Goal: Information Seeking & Learning: Learn about a topic

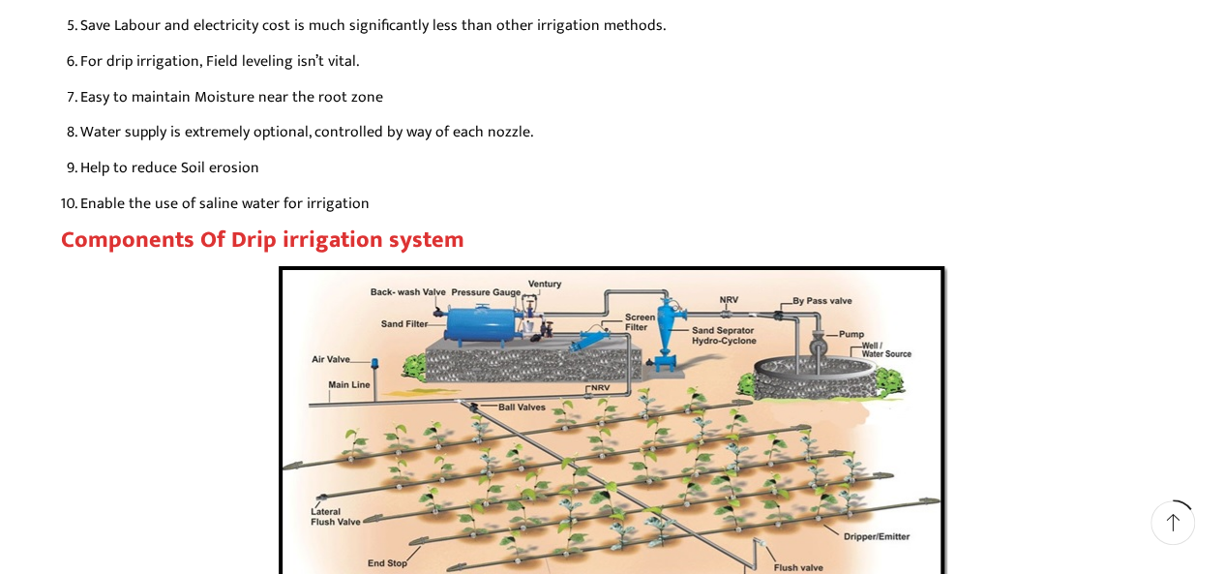
scroll to position [3385, 0]
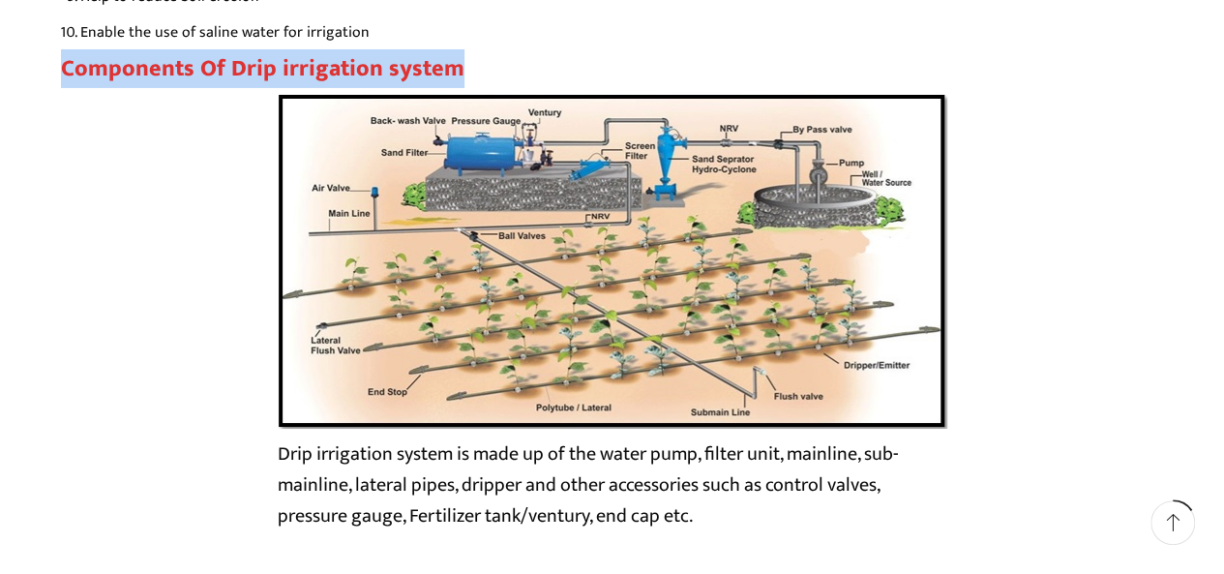
drag, startPoint x: 63, startPoint y: 67, endPoint x: 447, endPoint y: 66, distance: 384.0
click at [447, 66] on strong "Components Of Drip irrigation system" at bounding box center [262, 68] width 403 height 39
copy strong "Components Of Drip irrigation system"
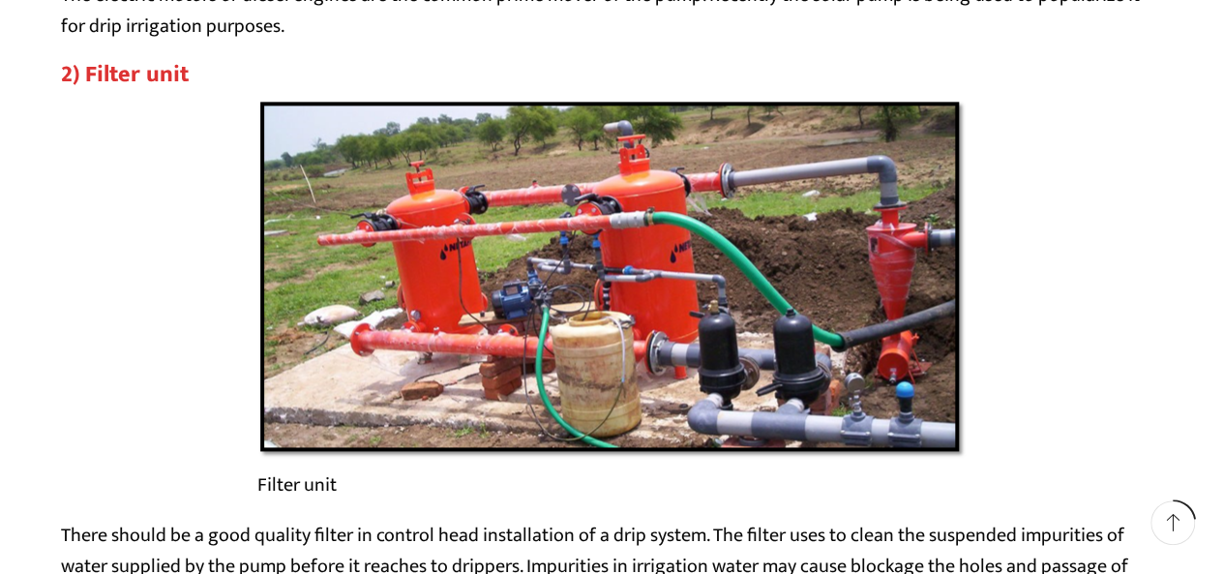
scroll to position [4836, 0]
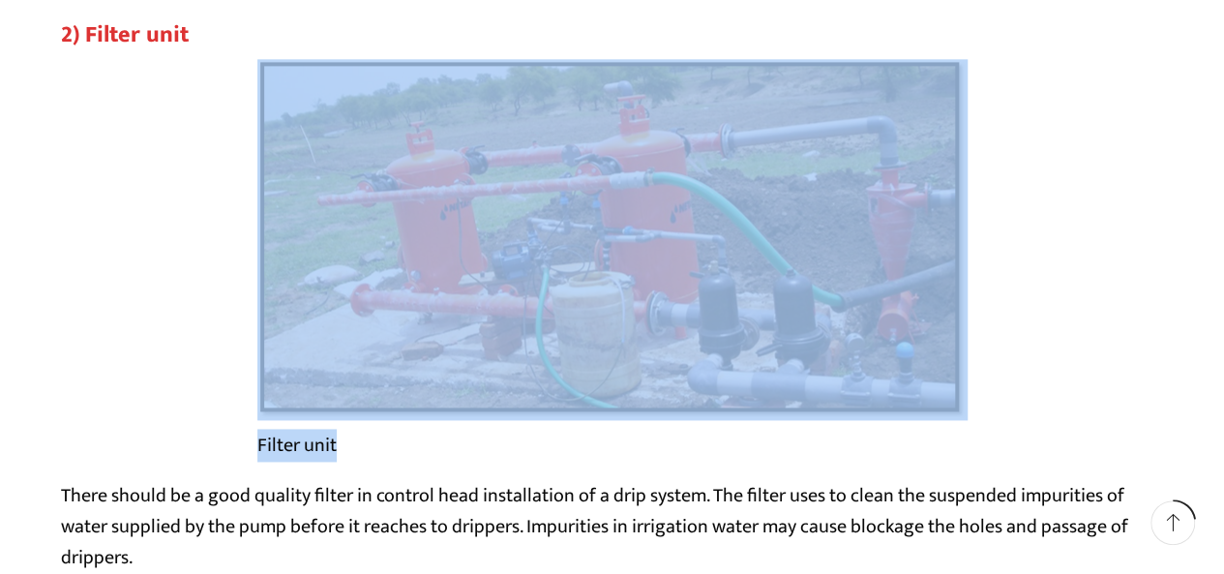
drag, startPoint x: 333, startPoint y: 444, endPoint x: 250, endPoint y: 442, distance: 83.2
click at [250, 442] on div "Filter unit" at bounding box center [612, 269] width 1103 height 421
click at [371, 450] on figcaption "Filter unit" at bounding box center [612, 444] width 710 height 31
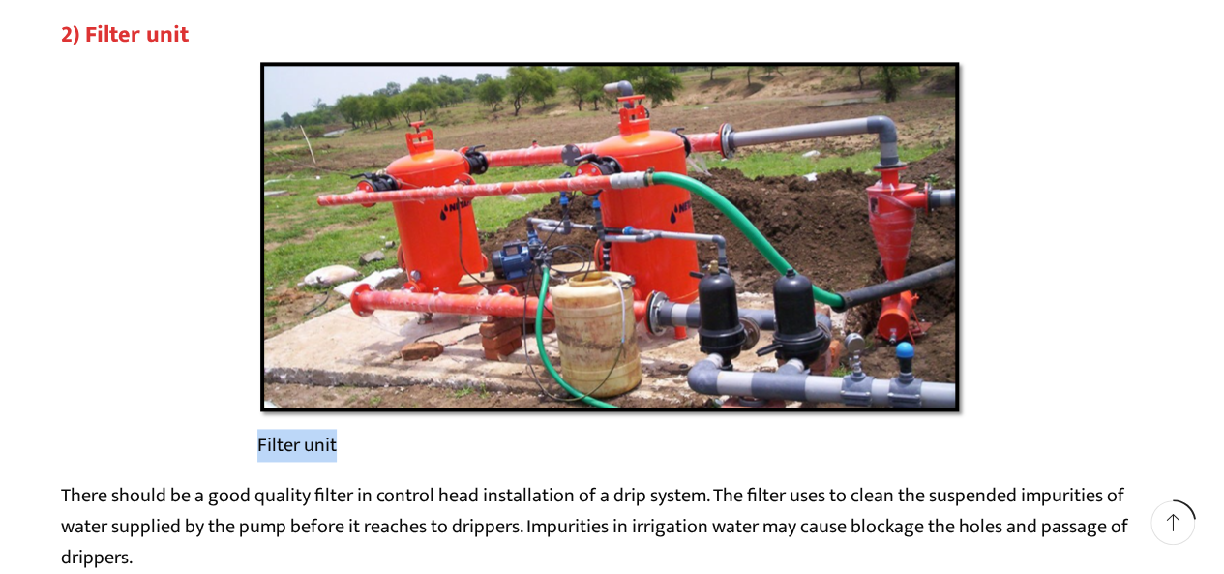
drag, startPoint x: 258, startPoint y: 444, endPoint x: 335, endPoint y: 446, distance: 76.4
click at [335, 446] on figcaption "Filter unit" at bounding box center [612, 444] width 710 height 31
copy figcaption "Filter unit"
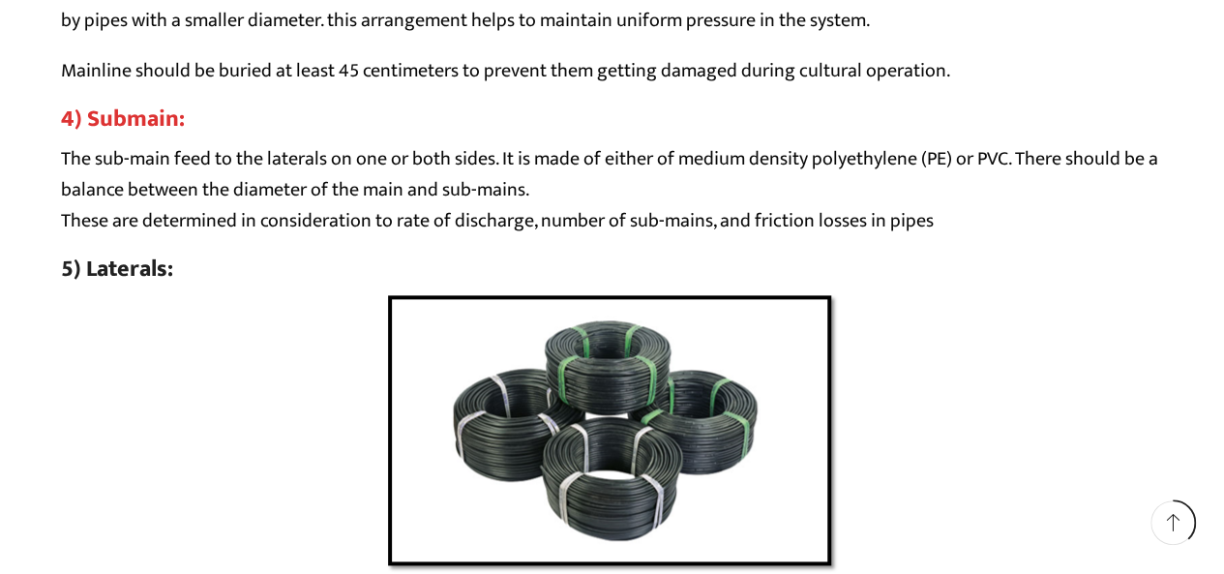
scroll to position [8222, 0]
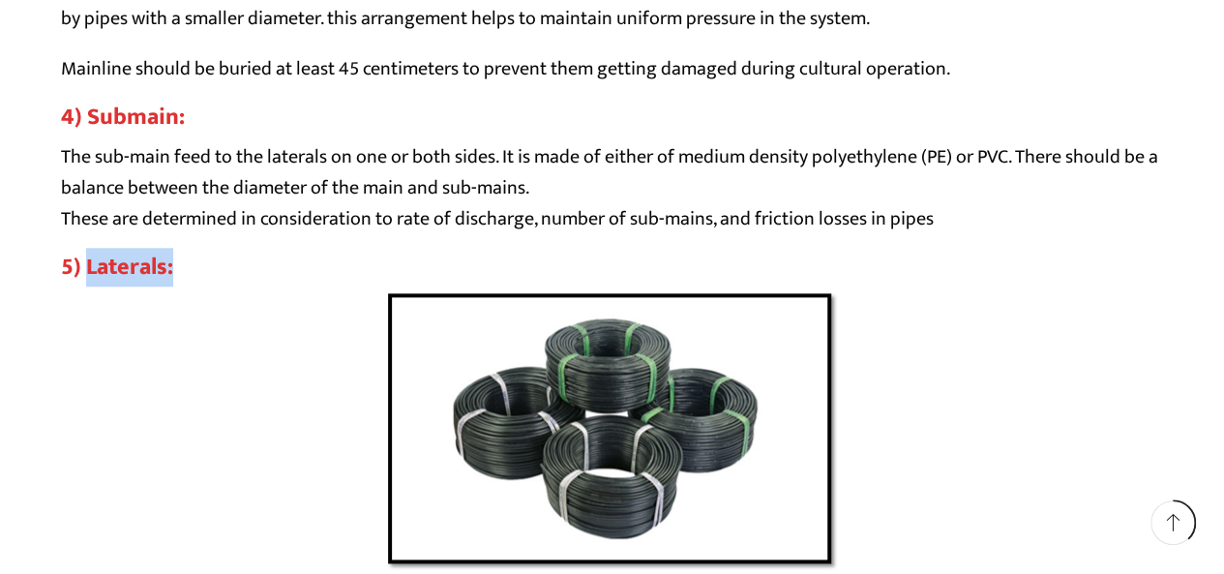
drag, startPoint x: 208, startPoint y: 266, endPoint x: 85, endPoint y: 271, distance: 122.9
click at [85, 271] on h3 "5) Laterals:" at bounding box center [612, 267] width 1103 height 28
copy link "Laterals:"
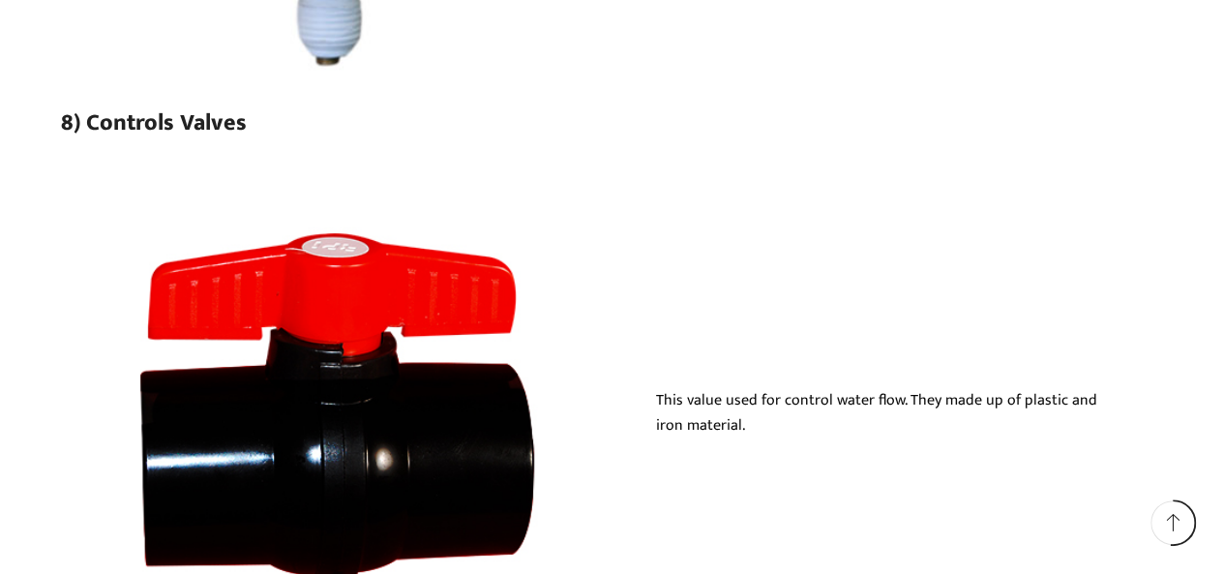
scroll to position [11220, 0]
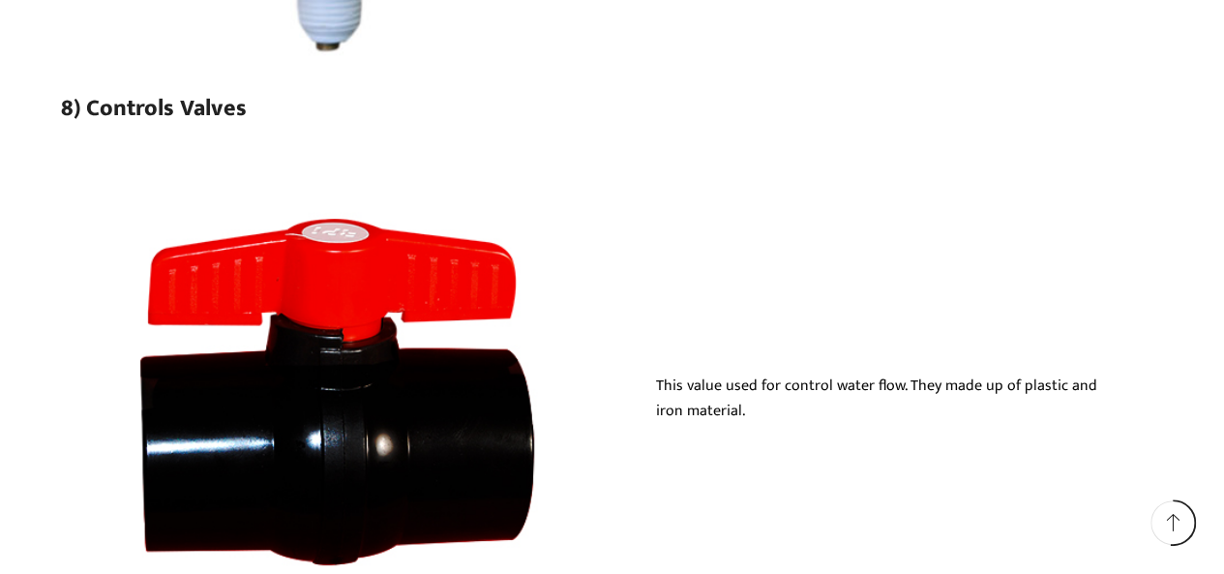
click at [414, 327] on img at bounding box center [336, 408] width 551 height 551
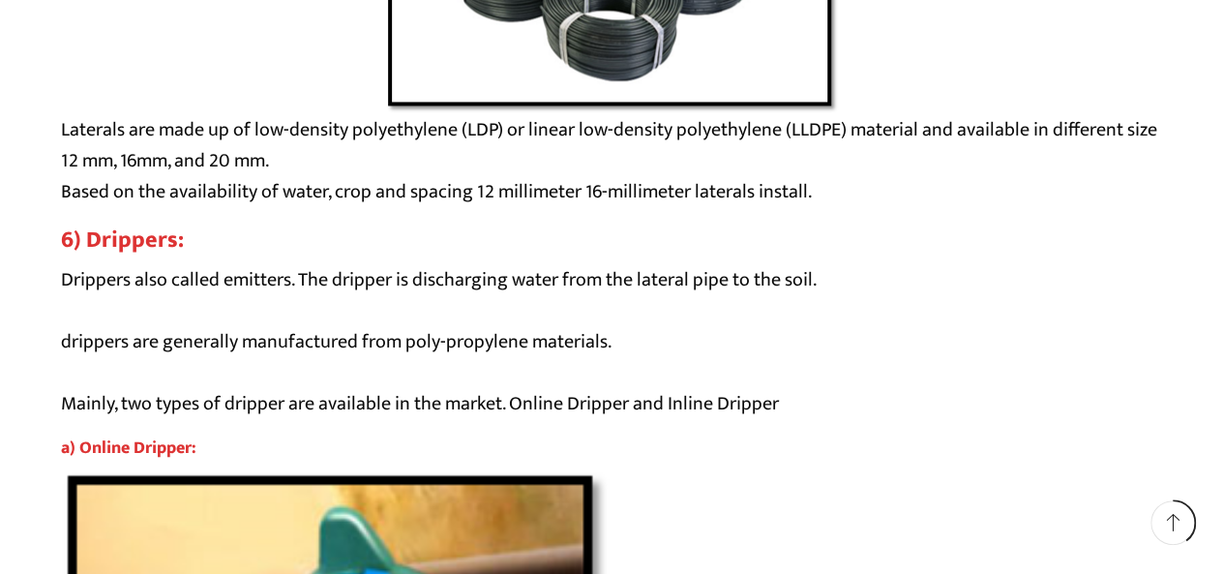
scroll to position [8609, 0]
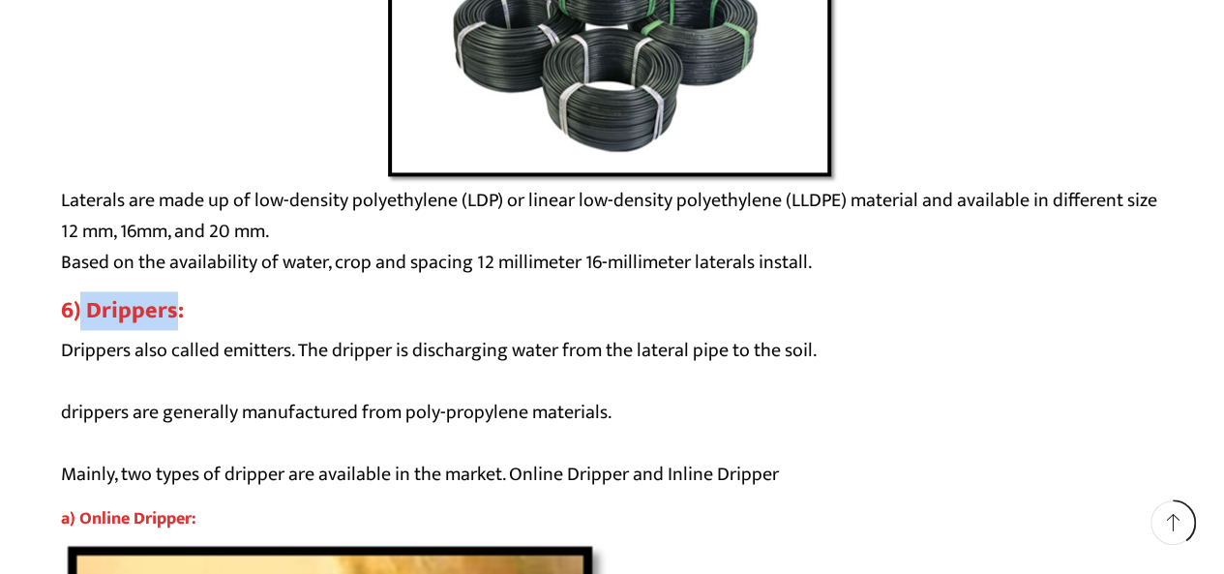
drag, startPoint x: 82, startPoint y: 312, endPoint x: 171, endPoint y: 313, distance: 89.0
click at [171, 313] on h3 "6) Drippers:" at bounding box center [612, 311] width 1103 height 28
copy h3 "Drippers"
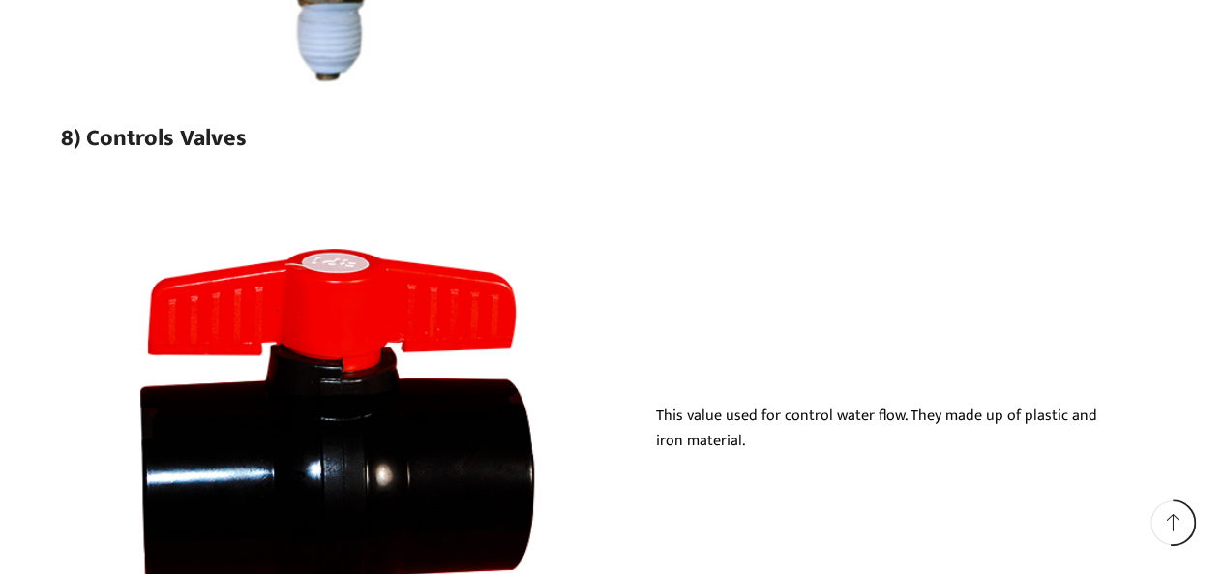
scroll to position [11220, 0]
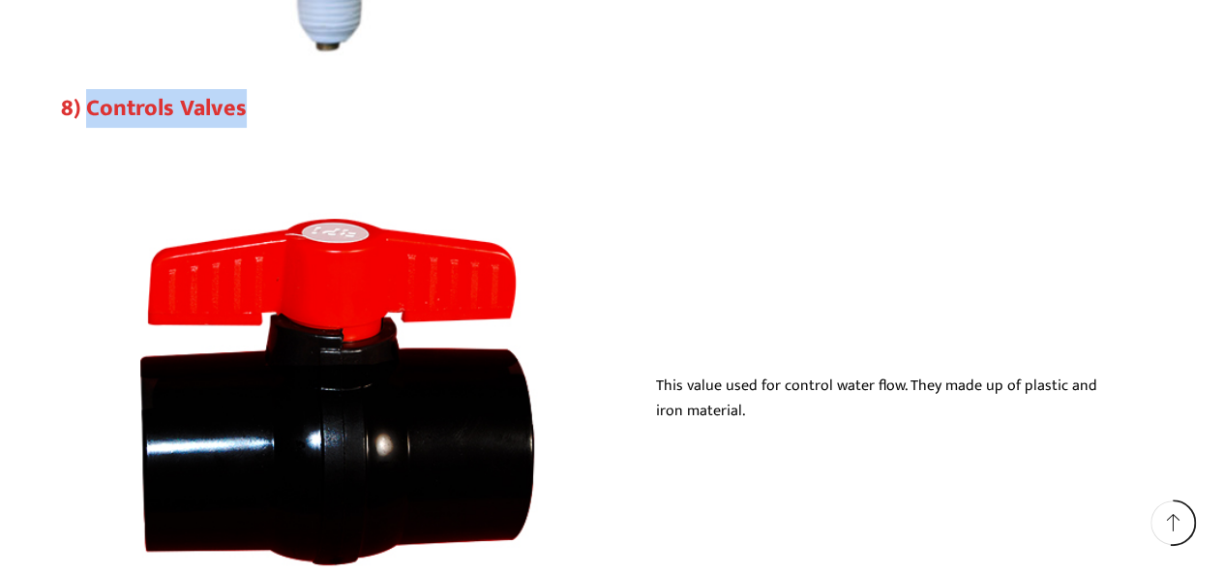
drag, startPoint x: 311, startPoint y: 114, endPoint x: 89, endPoint y: 119, distance: 222.5
click at [89, 119] on h3 "8) Controls Valves" at bounding box center [612, 109] width 1103 height 28
copy link "Controls Valves"
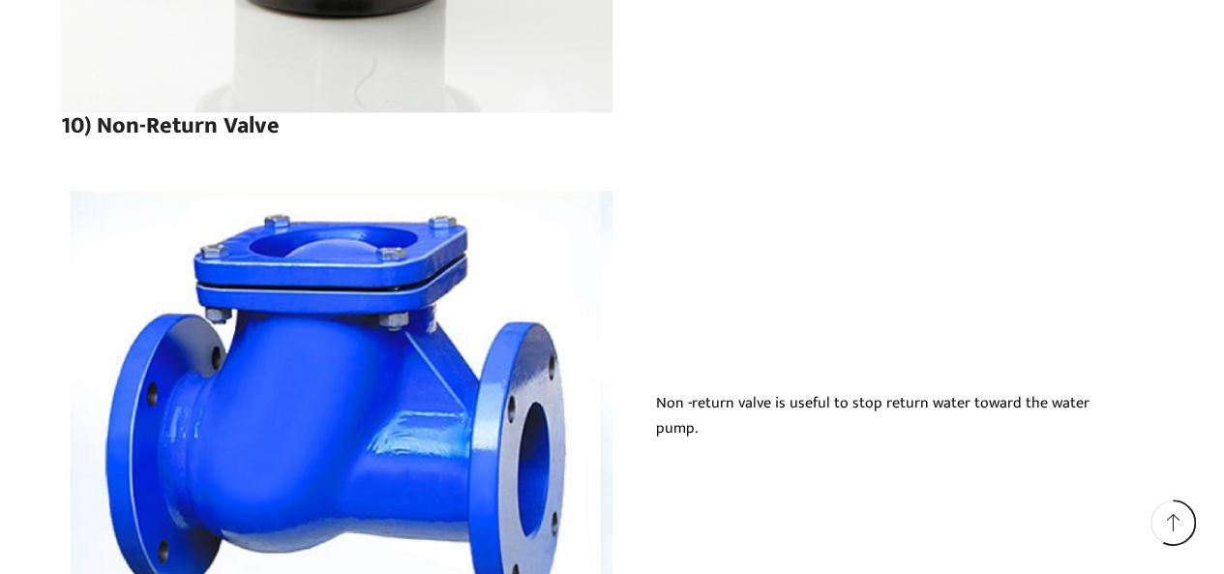
scroll to position [12381, 0]
